Goal: Task Accomplishment & Management: Manage account settings

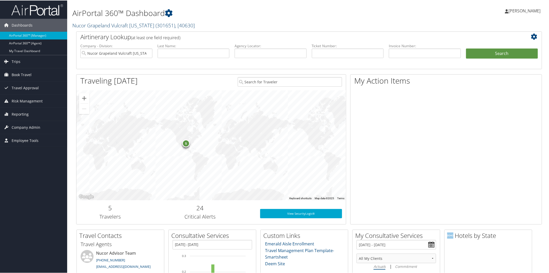
click at [124, 24] on link "Nucor Grapeland Vulcraft [US_STATE] ( 301651 ) , [ 40630 ]" at bounding box center [133, 24] width 122 height 7
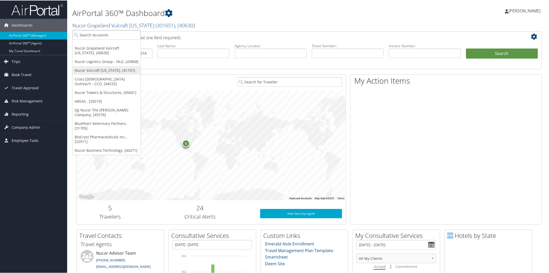
click at [105, 70] on link "Nucor Vulcraft [US_STATE], [41707]" at bounding box center [107, 70] width 68 height 9
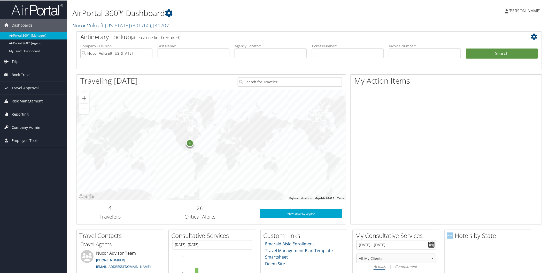
click at [36, 126] on span "Company Admin" at bounding box center [26, 127] width 29 height 13
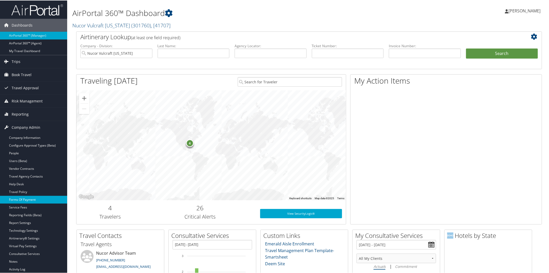
click at [38, 199] on link "Forms Of Payment" at bounding box center [33, 199] width 67 height 8
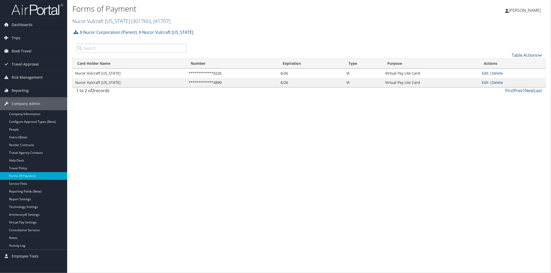
click at [486, 73] on link "Edit" at bounding box center [485, 73] width 7 height 5
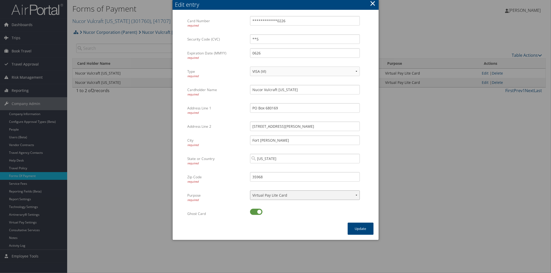
click at [305, 197] on select "ACH Transfer Cash / Check (AR) Corporate Credit Card Ghost Credit Card Hotel Gu…" at bounding box center [305, 196] width 110 height 10
select select "16"
click at [250, 191] on select "ACH Transfer Cash / Check (AR) Corporate Credit Card Ghost Credit Card Hotel Gu…" at bounding box center [305, 196] width 110 height 10
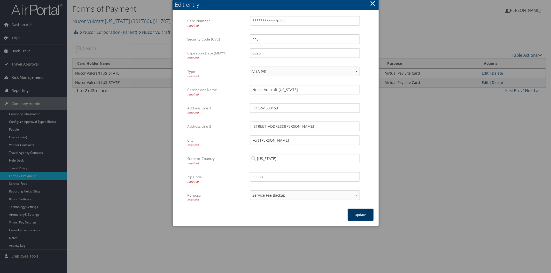
click at [354, 216] on button "Update" at bounding box center [361, 215] width 26 height 12
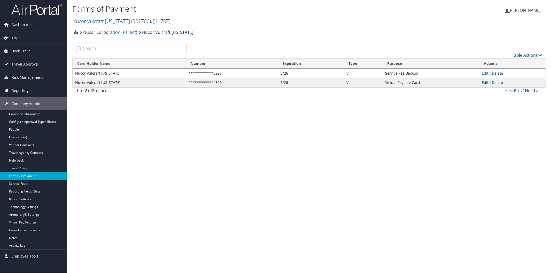
click at [497, 73] on link "Delete" at bounding box center [497, 73] width 11 height 5
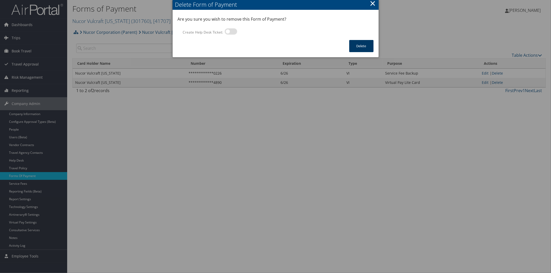
click at [360, 45] on button "Delete" at bounding box center [361, 46] width 24 height 12
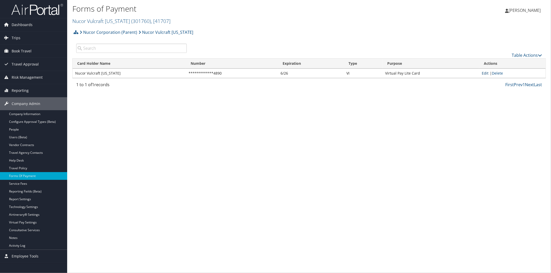
click at [482, 74] on link "Edit" at bounding box center [485, 73] width 7 height 5
select select "15"
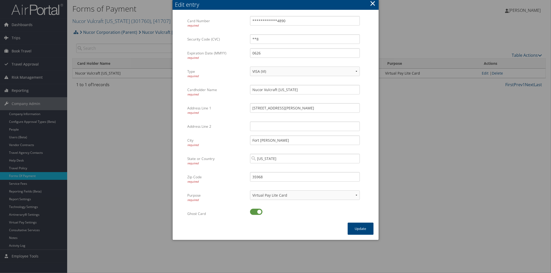
drag, startPoint x: 249, startPoint y: 89, endPoint x: 257, endPoint y: 97, distance: 10.6
click at [288, 91] on div "Nucor Vulcraft Alabama Multiple values The selected items contain different val…" at bounding box center [304, 92] width 117 height 14
drag, startPoint x: 253, startPoint y: 90, endPoint x: 297, endPoint y: 92, distance: 43.9
click at [297, 92] on input "Nucor Vulcraft [US_STATE]" at bounding box center [305, 90] width 110 height 10
click at [374, 4] on button "×" at bounding box center [373, 3] width 6 height 10
